Goal: Find specific page/section: Find specific page/section

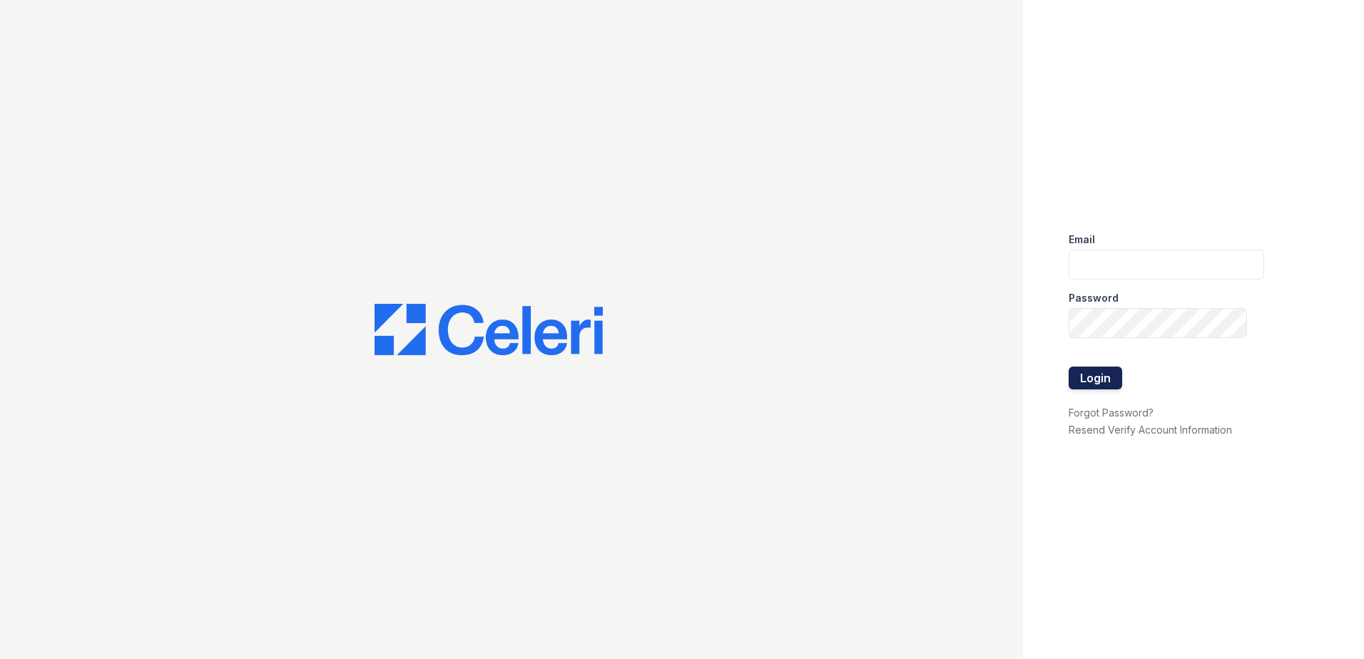
type input "[EMAIL_ADDRESS][PERSON_NAME][DOMAIN_NAME]"
click at [1102, 380] on button "Login" at bounding box center [1096, 378] width 54 height 23
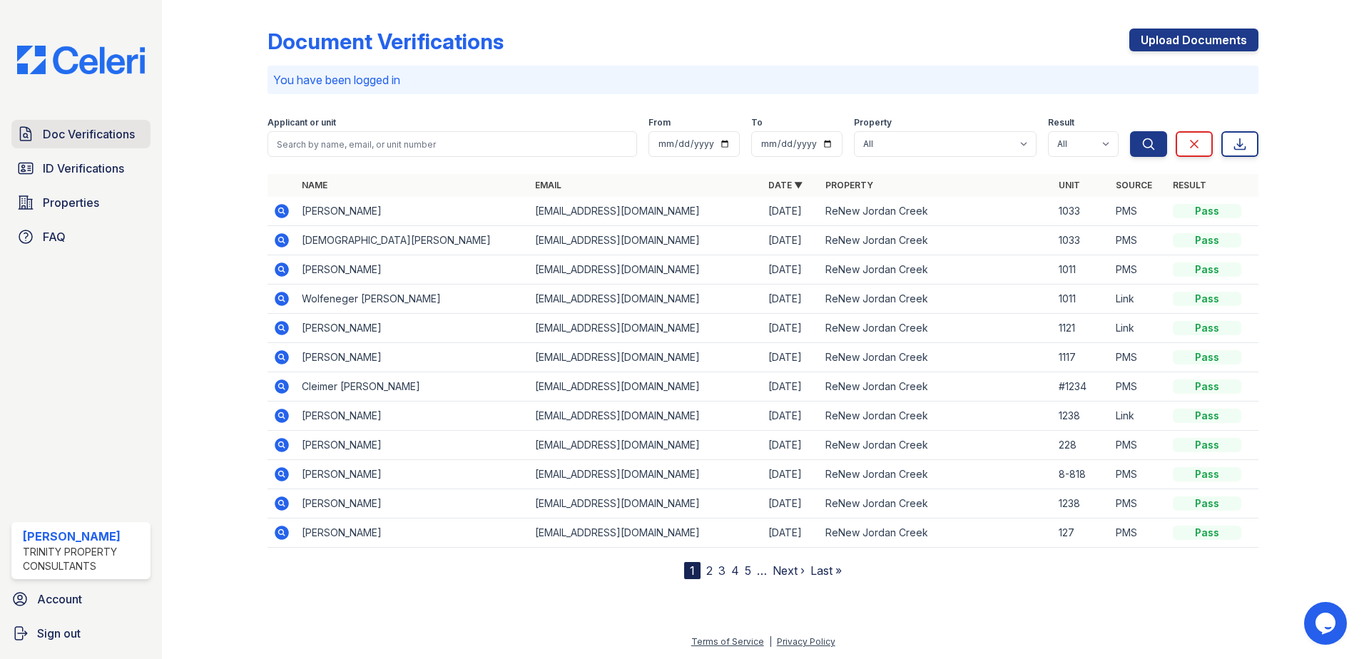
drag, startPoint x: 131, startPoint y: 145, endPoint x: 151, endPoint y: 142, distance: 19.5
click at [131, 145] on link "Doc Verifications" at bounding box center [80, 134] width 139 height 29
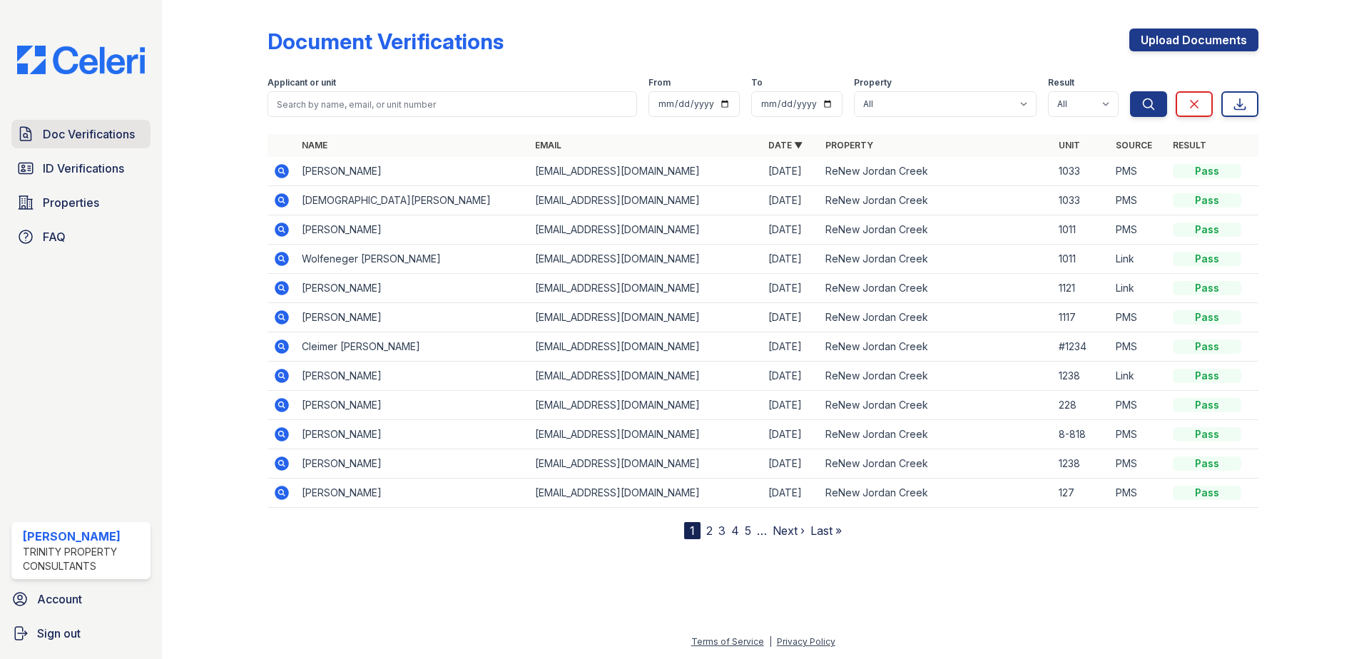
click at [65, 137] on span "Doc Verifications" at bounding box center [89, 134] width 92 height 17
click at [106, 130] on span "Doc Verifications" at bounding box center [89, 134] width 92 height 17
click at [84, 201] on span "Properties" at bounding box center [71, 202] width 56 height 17
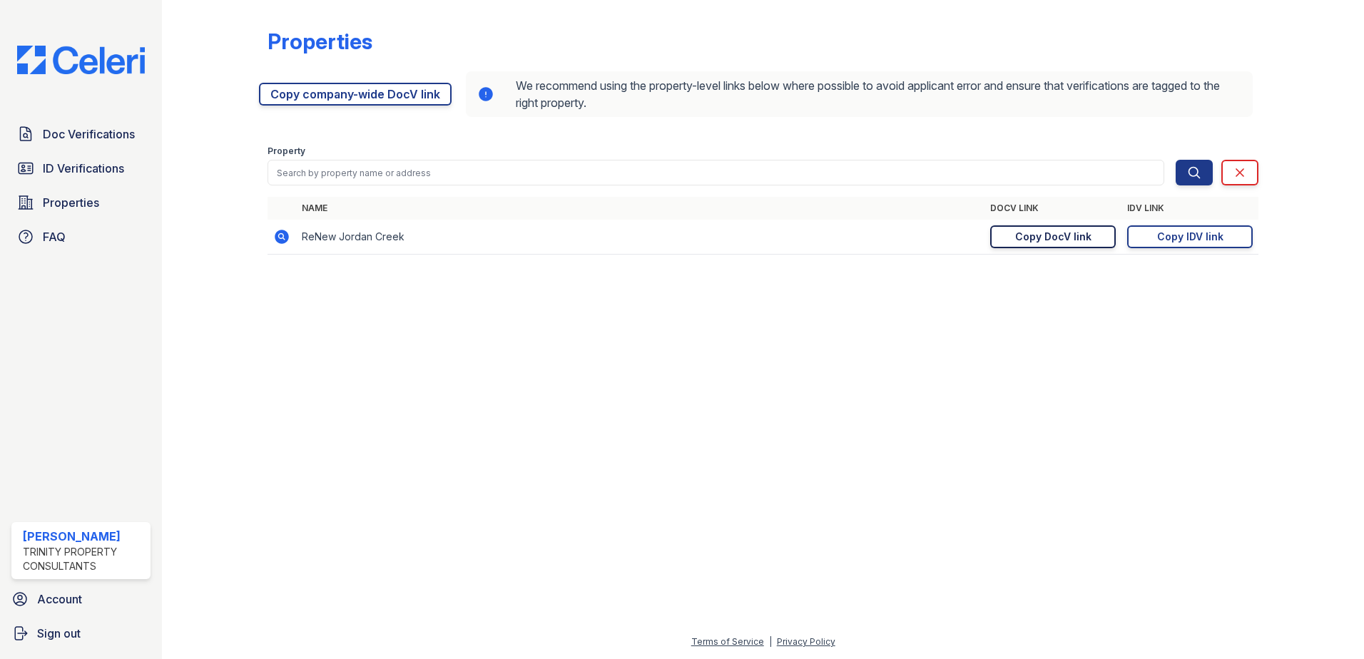
click at [1069, 240] on div "Copy DocV link" at bounding box center [1053, 237] width 76 height 14
click at [666, 388] on div at bounding box center [763, 463] width 1156 height 342
click at [115, 140] on span "Doc Verifications" at bounding box center [89, 134] width 92 height 17
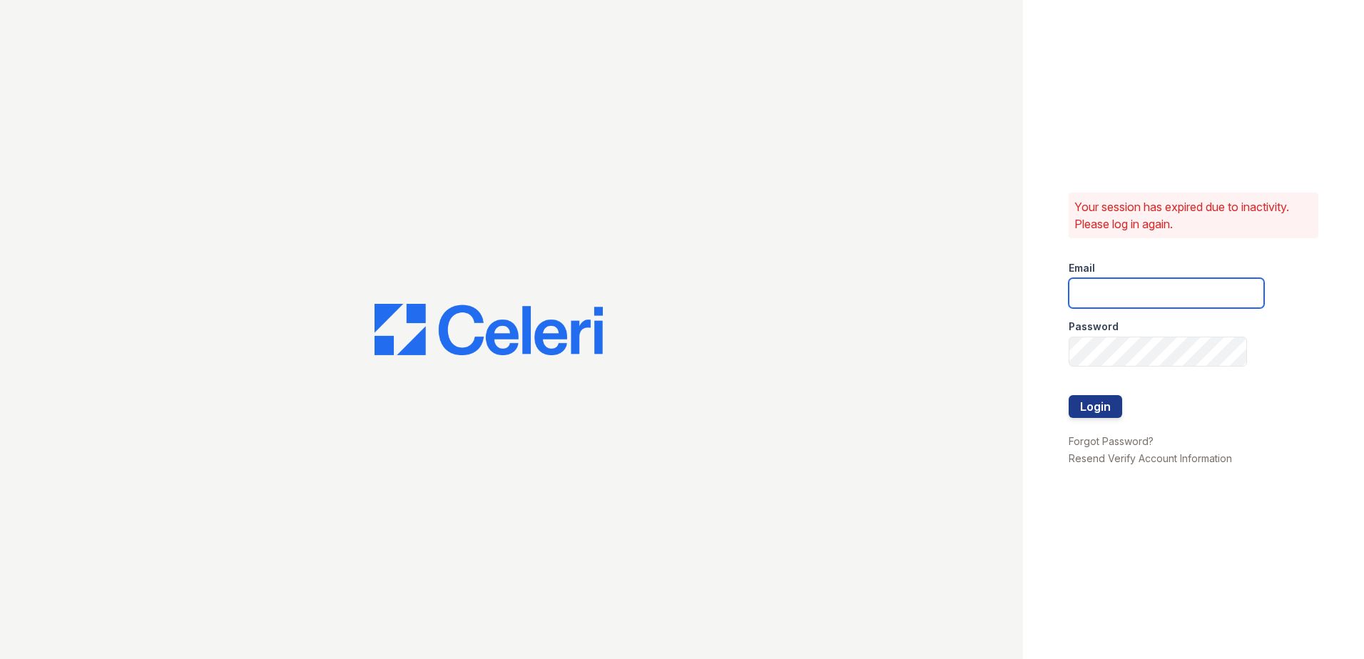
type input "[EMAIL_ADDRESS][PERSON_NAME][DOMAIN_NAME]"
click at [1095, 407] on button "Login" at bounding box center [1096, 406] width 54 height 23
